Goal: Information Seeking & Learning: Learn about a topic

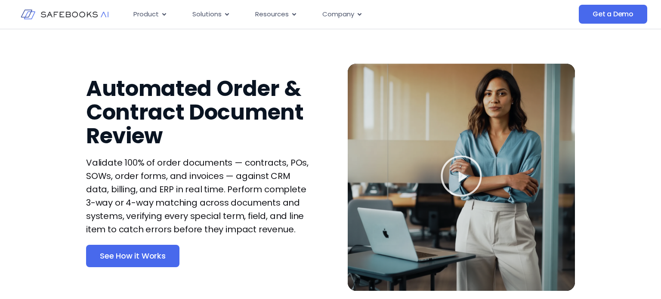
click at [38, 246] on div "Automated Order & Contract Document Review Validate 100% of order documents — c…" at bounding box center [330, 160] width 661 height 262
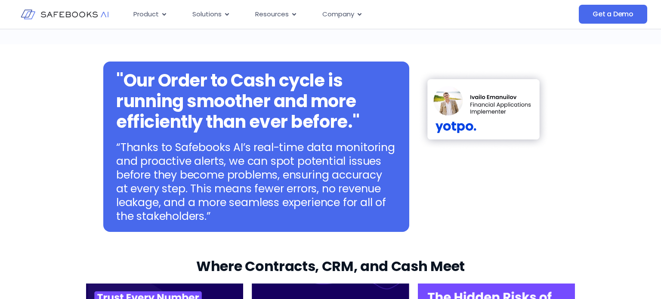
scroll to position [1006, 0]
